Goal: Task Accomplishment & Management: Complete application form

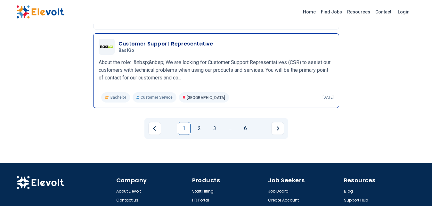
scroll to position [751, 0]
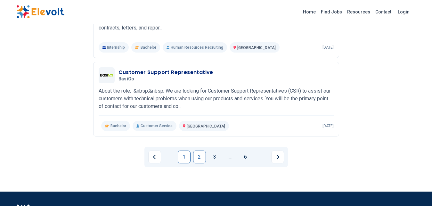
click at [198, 159] on link "2" at bounding box center [199, 156] width 13 height 13
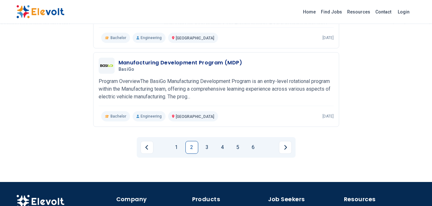
scroll to position [827, 0]
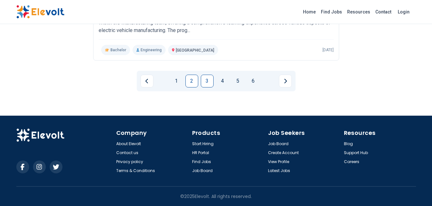
click at [209, 82] on link "3" at bounding box center [207, 81] width 13 height 13
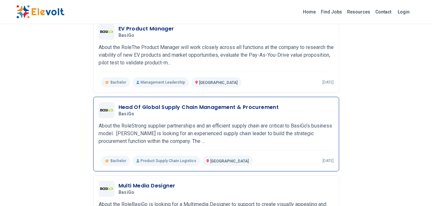
scroll to position [816, 0]
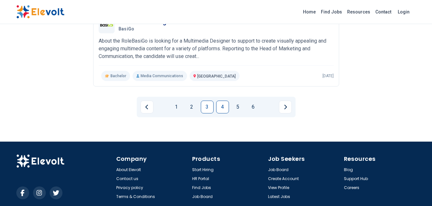
click at [224, 100] on link "4" at bounding box center [222, 106] width 13 height 13
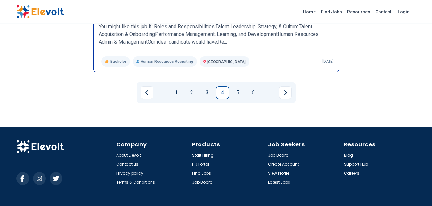
scroll to position [827, 0]
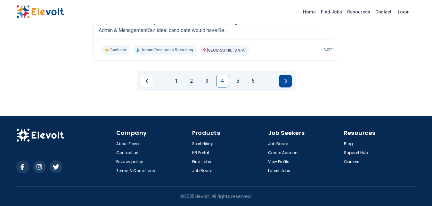
click at [284, 85] on button "Next page" at bounding box center [285, 81] width 13 height 13
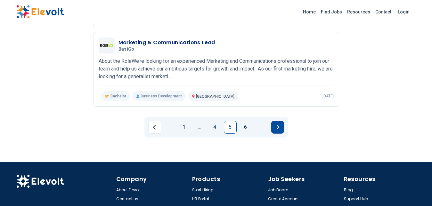
scroll to position [816, 0]
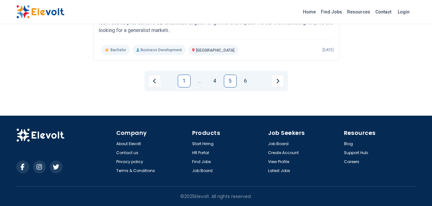
click at [180, 80] on link "1" at bounding box center [184, 81] width 13 height 13
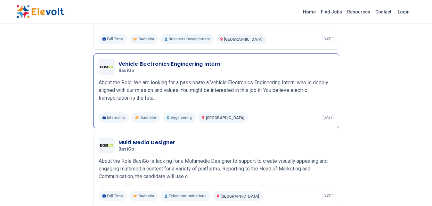
scroll to position [379, 0]
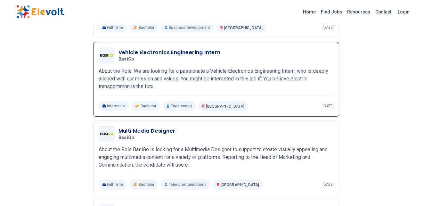
click at [131, 45] on div "Vehicle Electronics Engineering Intern BasiGo [DATE] [DATE] [GEOGRAPHIC_DATA] K…" at bounding box center [216, 79] width 246 height 75
click at [137, 50] on h3 "Vehicle Electronics Engineering Intern" at bounding box center [169, 53] width 102 height 8
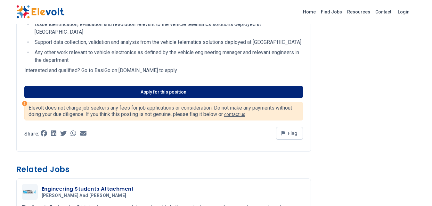
scroll to position [392, 0]
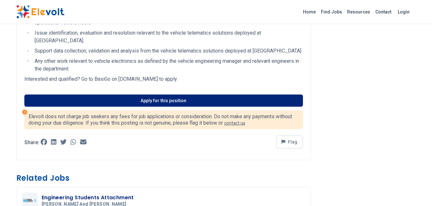
click at [171, 107] on link "Apply for this position" at bounding box center [163, 100] width 278 height 12
